Goal: Check status: Check status

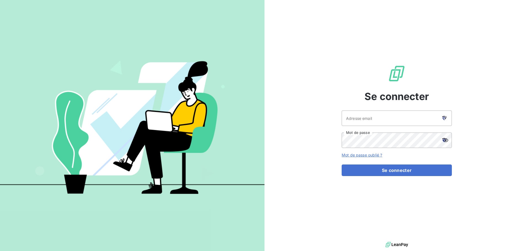
click at [444, 117] on icon at bounding box center [445, 118] width 4 height 4
type input "[EMAIL_ADDRESS][DOMAIN_NAME]"
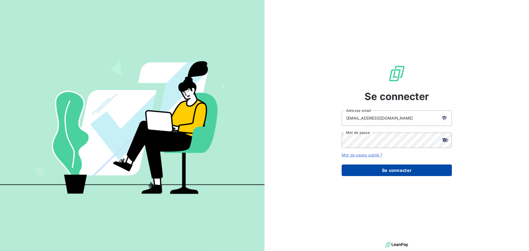
click at [394, 169] on button "Se connecter" at bounding box center [397, 171] width 110 height 12
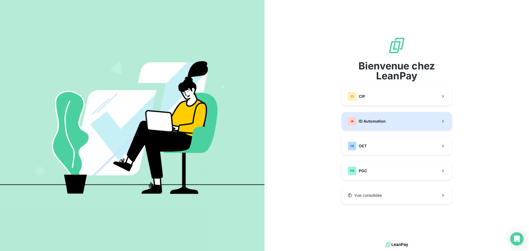
click at [370, 122] on span "ID Automation" at bounding box center [372, 122] width 27 height 6
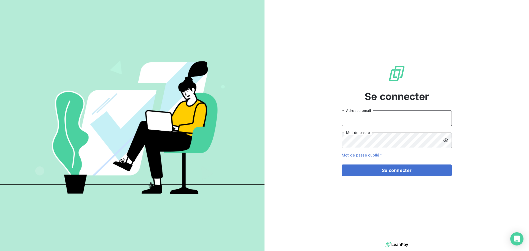
click at [370, 122] on input "Adresse email" at bounding box center [397, 118] width 110 height 15
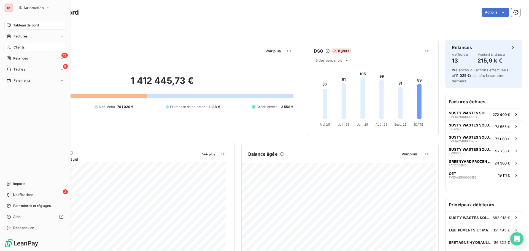
click at [19, 48] on span "Clients" at bounding box center [19, 47] width 11 height 5
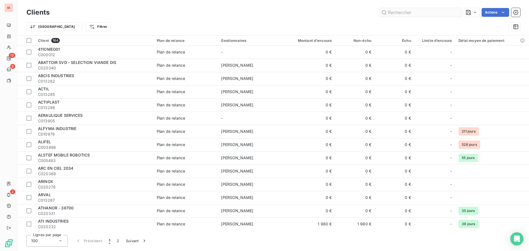
click at [403, 13] on input "text" at bounding box center [420, 12] width 83 height 9
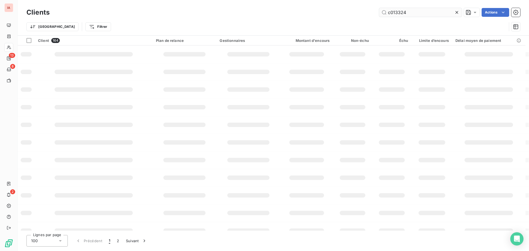
type input "c013324"
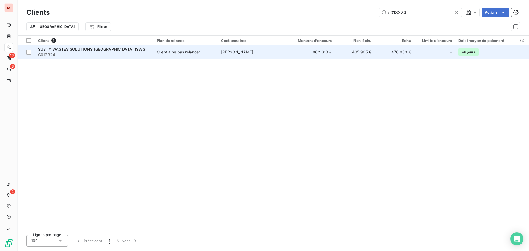
click at [125, 51] on span "SUSTY WASTES SOLUTIONS [GEOGRAPHIC_DATA] (SWS FRANCE)" at bounding box center [100, 49] width 125 height 5
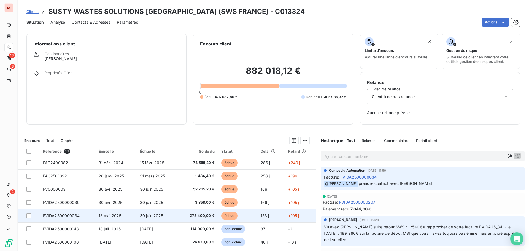
click at [203, 215] on span "272 400,00 €" at bounding box center [198, 216] width 34 height 6
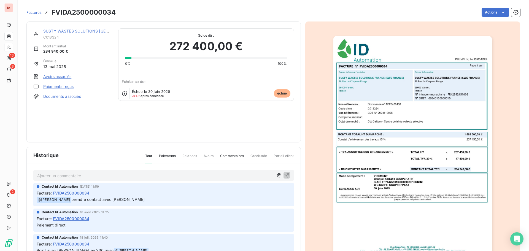
click at [378, 218] on img "button" at bounding box center [413, 148] width 159 height 224
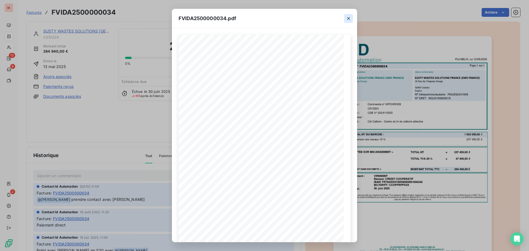
click at [347, 16] on icon "button" at bounding box center [349, 19] width 6 height 6
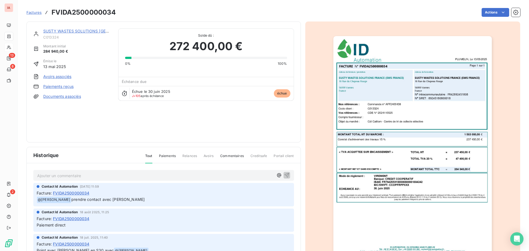
click at [224, 130] on div "SUSTY WASTES SOLUTIONS [GEOGRAPHIC_DATA] (SWS FRANCE) C013324 Montant initial 2…" at bounding box center [163, 81] width 261 height 107
click at [201, 126] on div "SUSTY WASTES SOLUTIONS [GEOGRAPHIC_DATA] (SWS FRANCE) C013324 Montant initial 2…" at bounding box center [163, 81] width 261 height 107
click at [279, 127] on div "SUSTY WASTES SOLUTIONS [GEOGRAPHIC_DATA] (SWS FRANCE) C013324 Montant initial 2…" at bounding box center [163, 81] width 261 height 107
click at [430, 177] on img "button" at bounding box center [413, 148] width 159 height 224
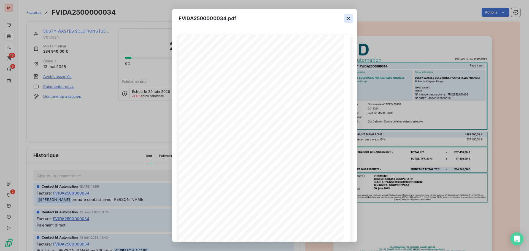
click at [350, 17] on icon "button" at bounding box center [349, 19] width 6 height 6
